Goal: Transaction & Acquisition: Book appointment/travel/reservation

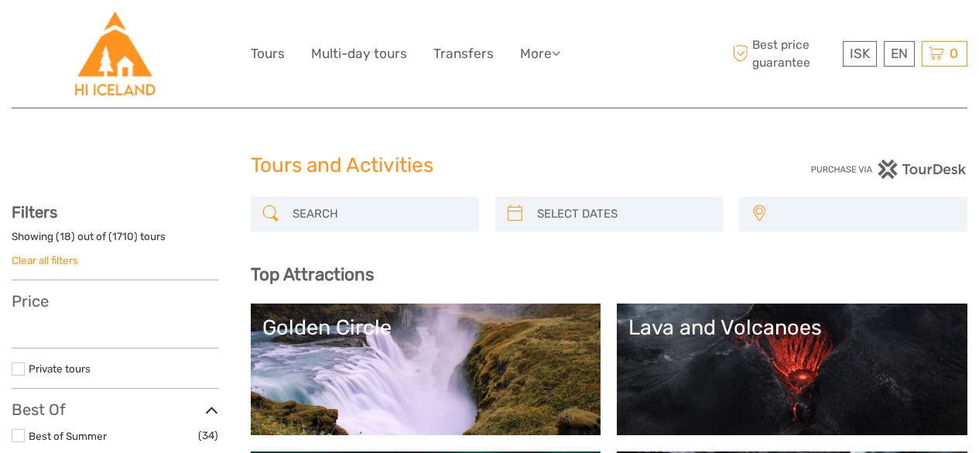
select select
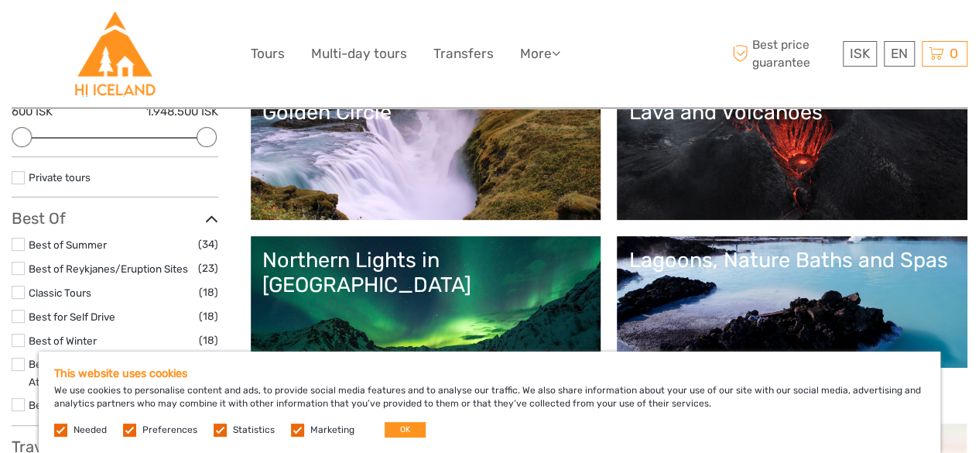
scroll to position [310, 0]
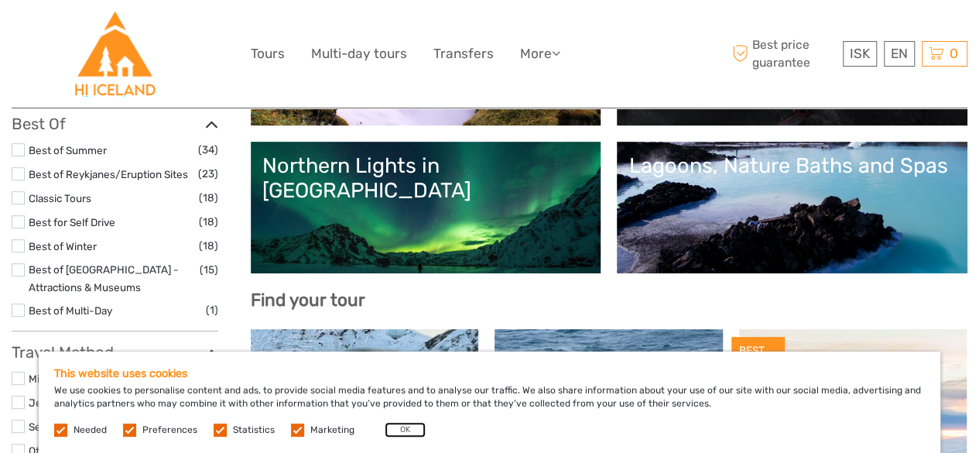
click at [395, 433] on button "OK" at bounding box center [405, 429] width 41 height 15
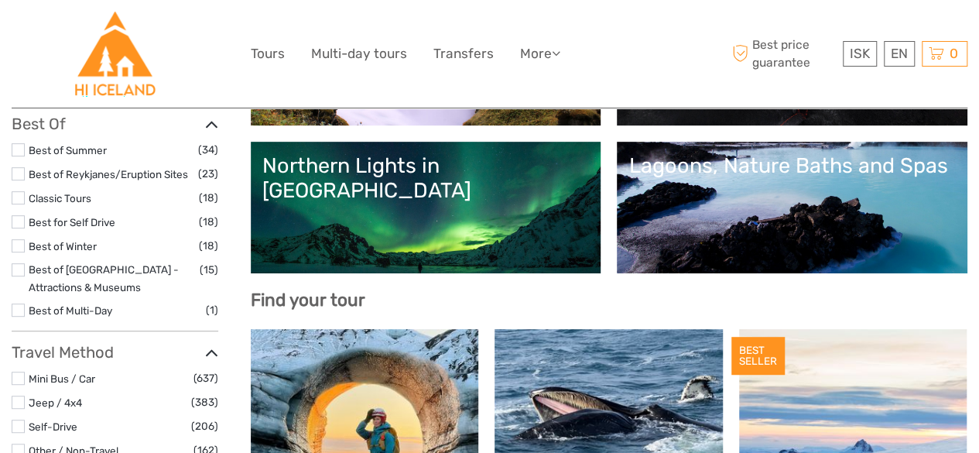
scroll to position [155, 0]
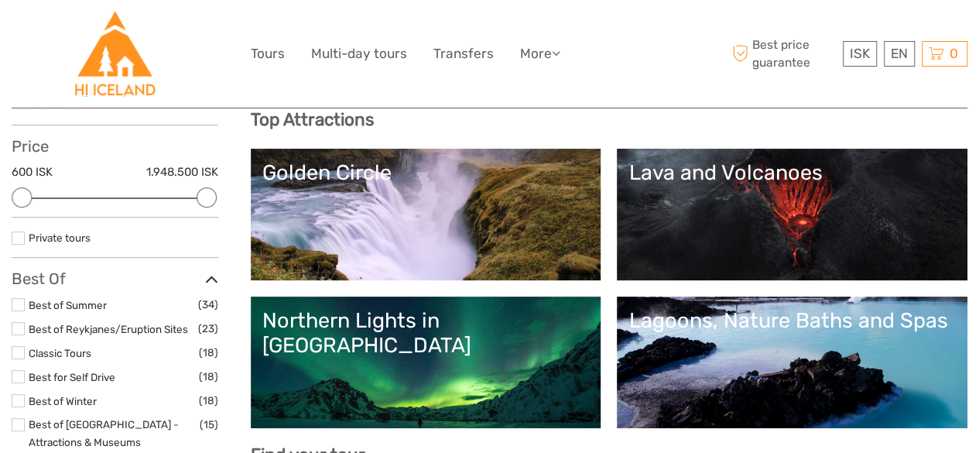
click at [357, 256] on link "Golden Circle" at bounding box center [425, 214] width 327 height 108
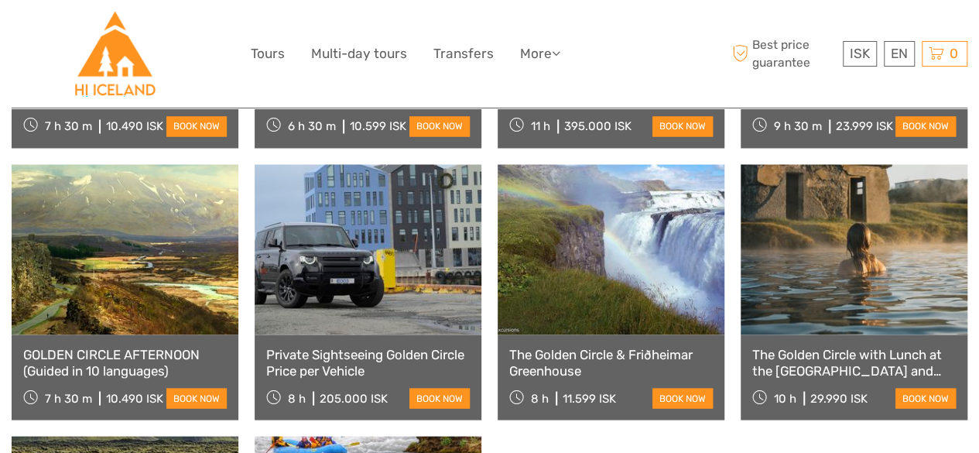
scroll to position [1238, 0]
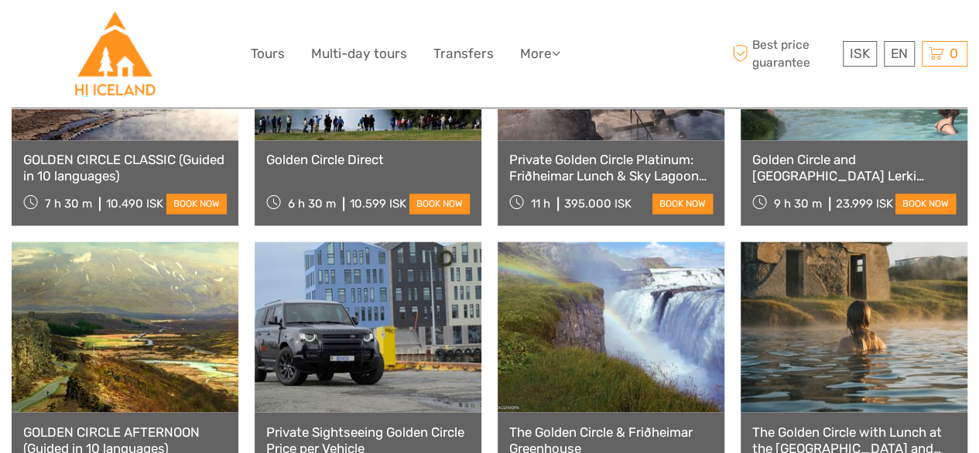
click at [130, 152] on link "GOLDEN CIRCLE CLASSIC (Guided in 10 languages)" at bounding box center [125, 168] width 204 height 32
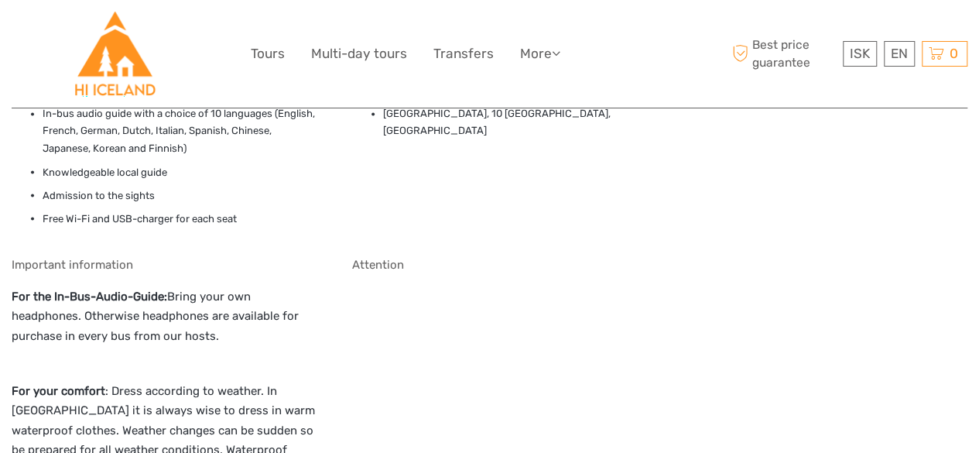
scroll to position [1393, 0]
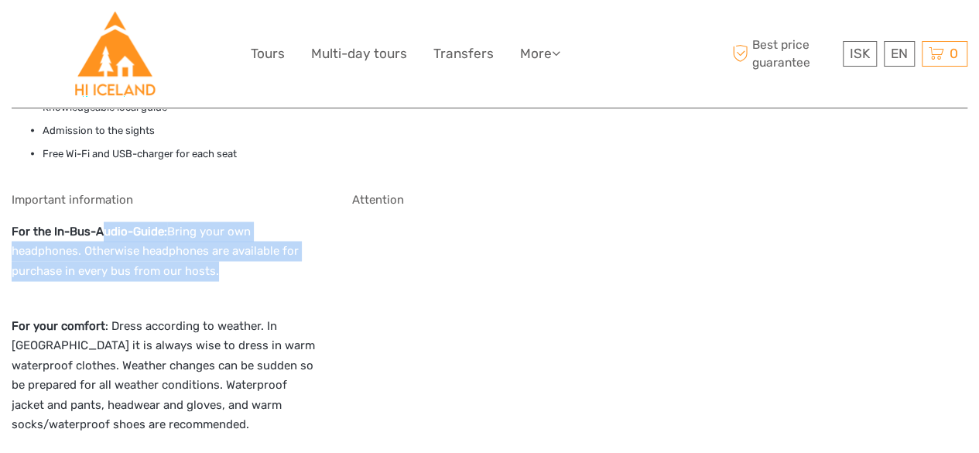
drag, startPoint x: 101, startPoint y: 210, endPoint x: 209, endPoint y: 263, distance: 120.8
click at [209, 263] on div "Important information For the In-Bus-Audio-Guide: Bring your own headphones. Ot…" at bounding box center [166, 330] width 308 height 277
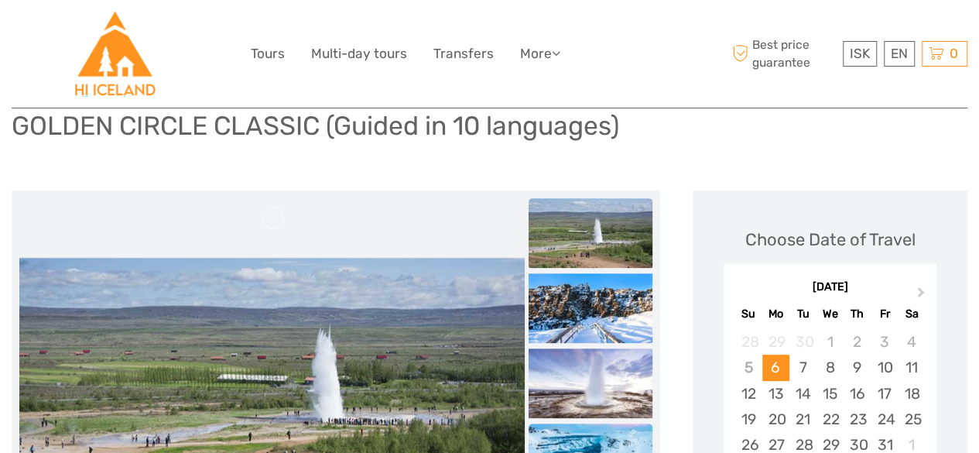
scroll to position [232, 0]
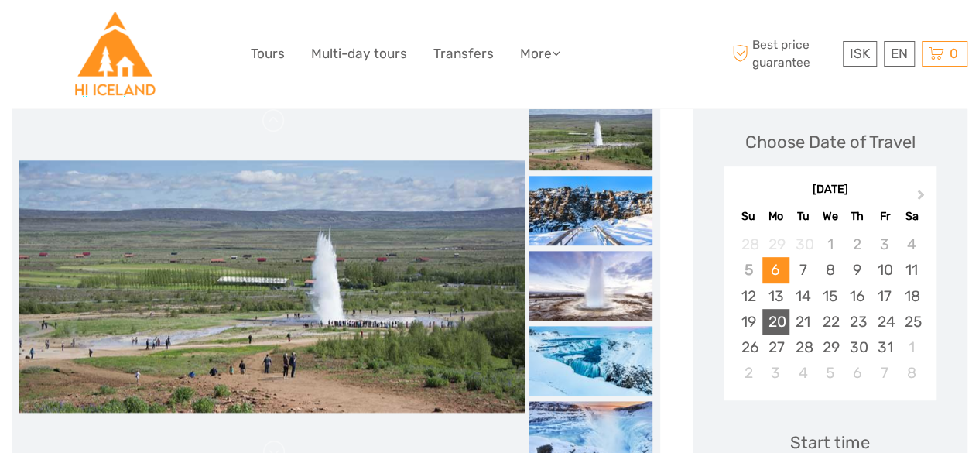
click at [780, 309] on div "20" at bounding box center [775, 322] width 27 height 26
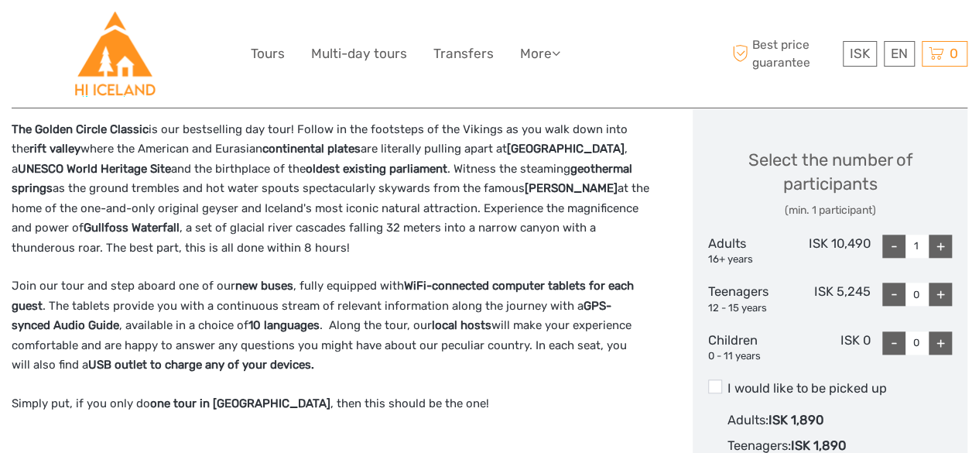
scroll to position [697, 0]
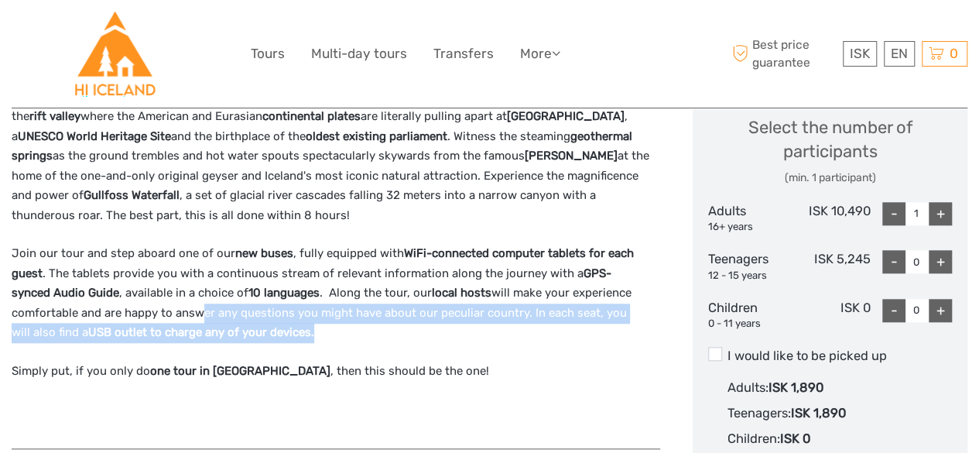
drag, startPoint x: 197, startPoint y: 295, endPoint x: 432, endPoint y: 308, distance: 235.7
click at [432, 308] on p "Join our tour and step aboard one of our new buses , fully equipped with WiFi-c…" at bounding box center [336, 293] width 649 height 99
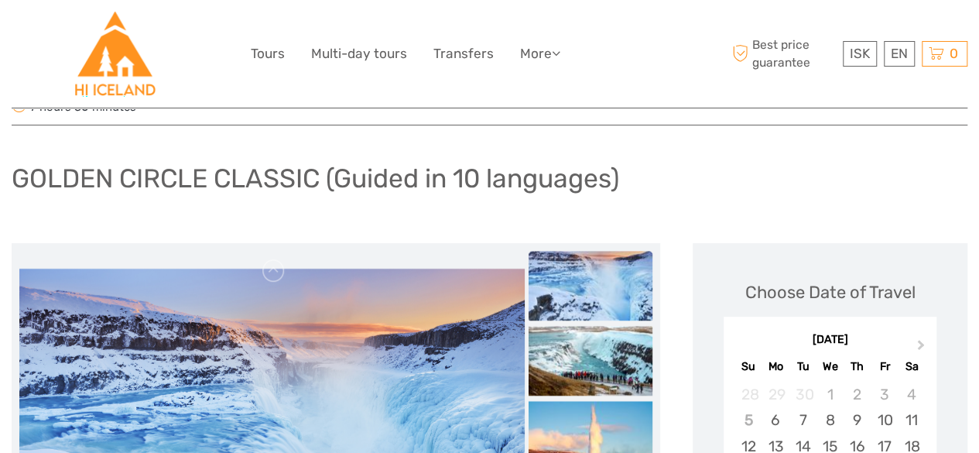
scroll to position [0, 0]
